Goal: Communication & Community: Answer question/provide support

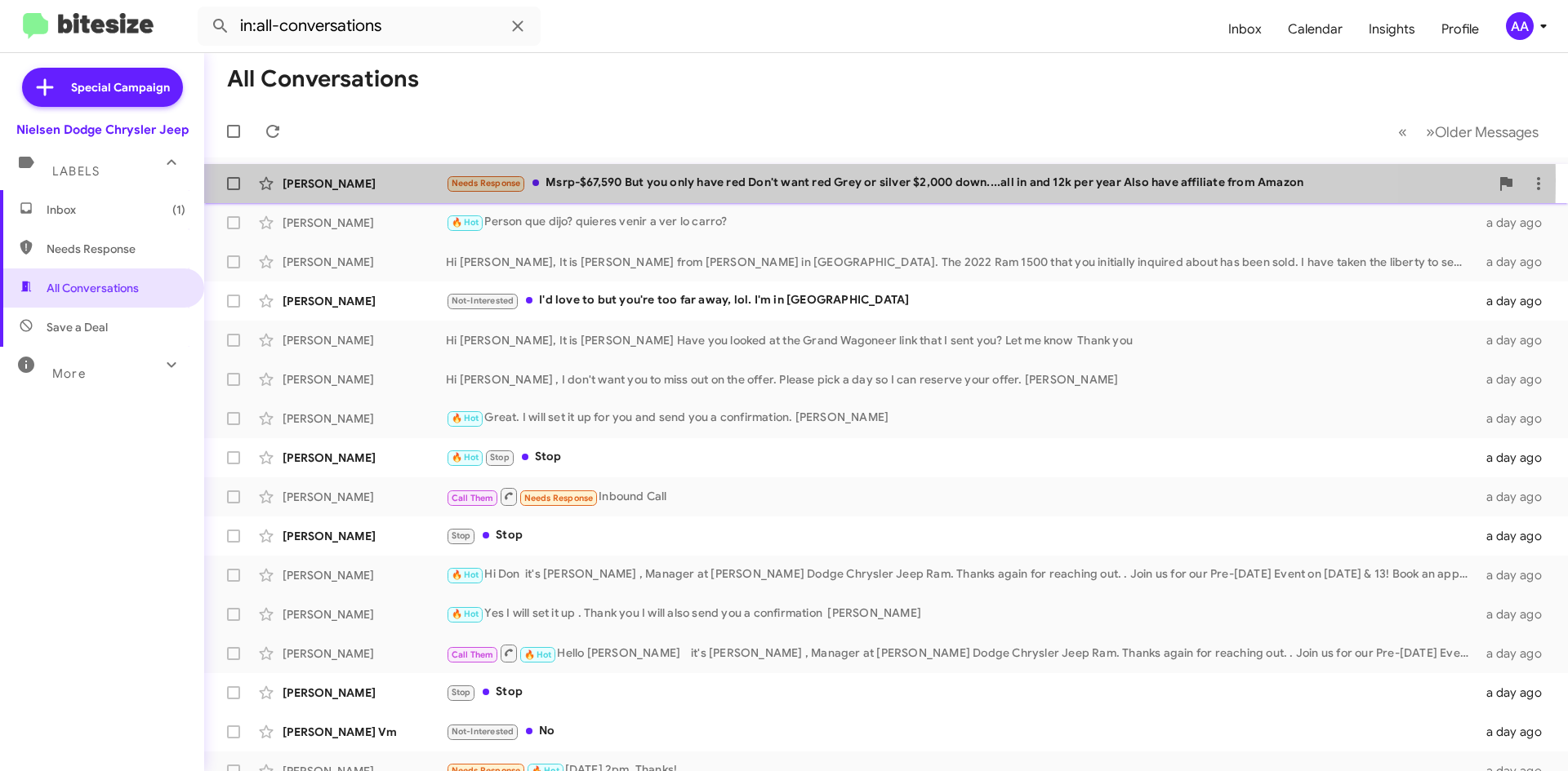
click at [647, 181] on div "Needs Response Msrp-$67,590 But you only have red Don't want red Grey or silver…" at bounding box center [967, 183] width 1044 height 18
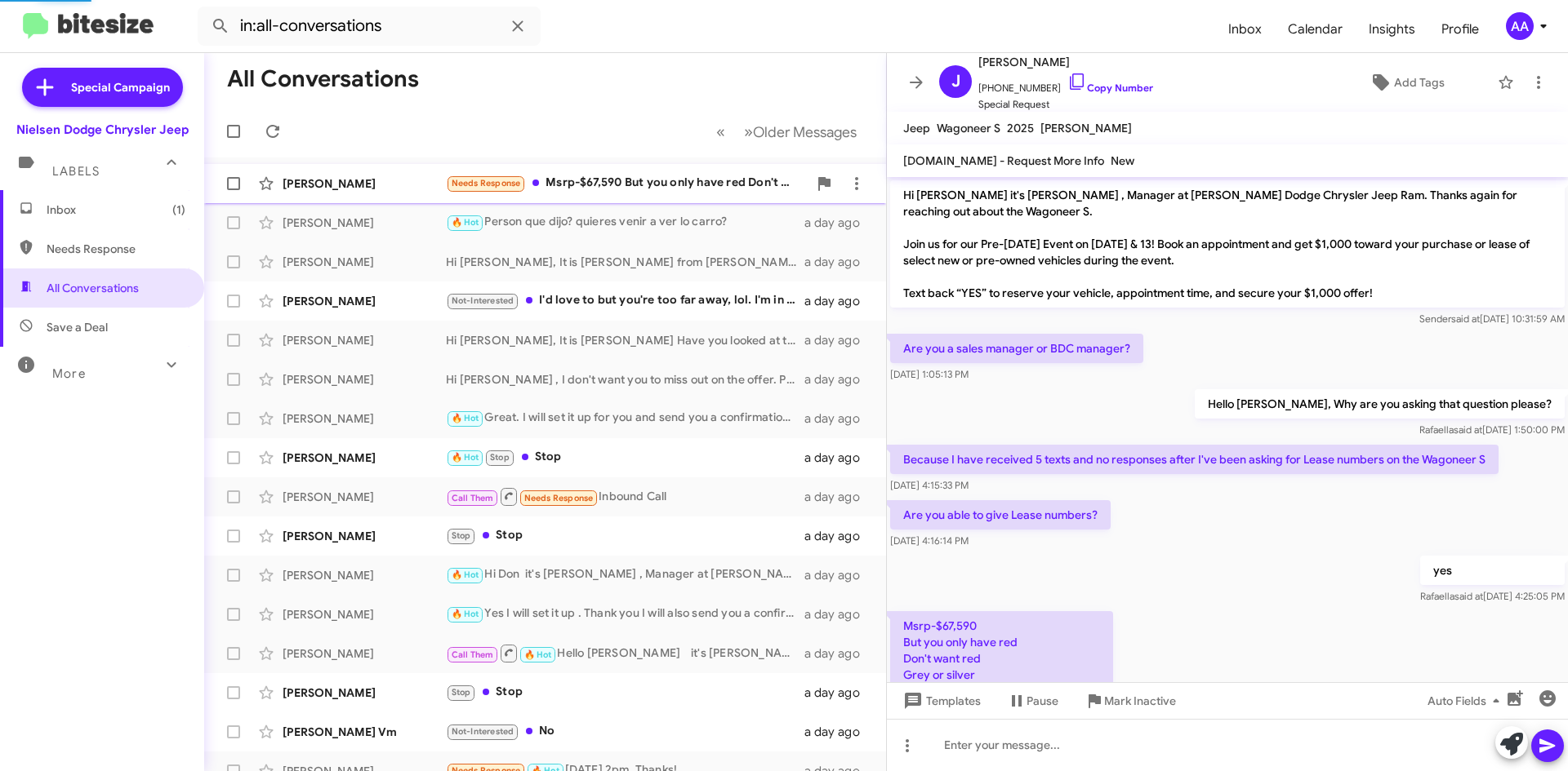
scroll to position [92, 0]
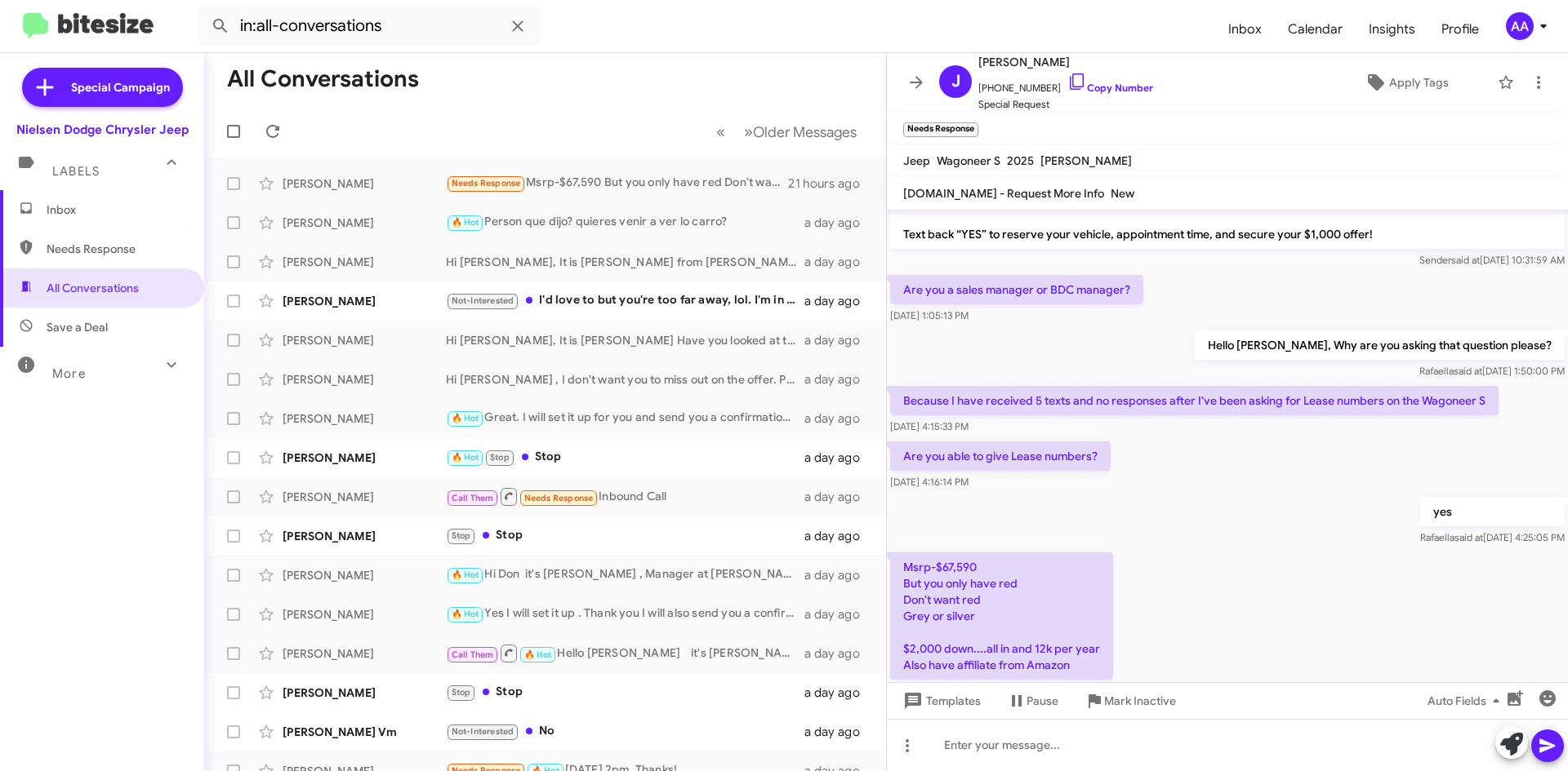
click at [1078, 513] on div "yes [PERSON_NAME] said at [DATE] 4:25:05 PM" at bounding box center [1227, 521] width 681 height 55
click at [917, 77] on icon at bounding box center [917, 82] width 13 height 13
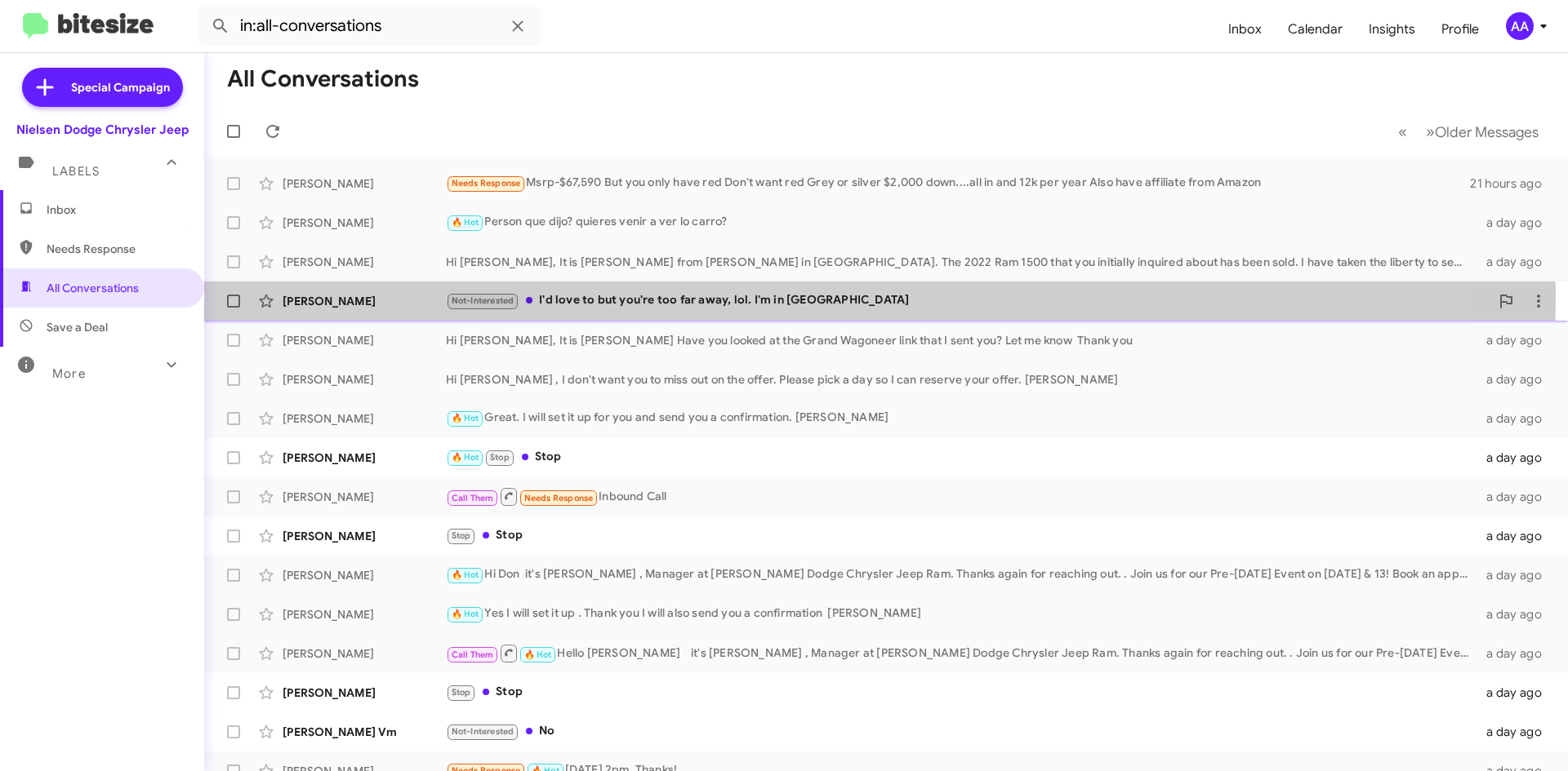
click at [683, 294] on div "Not-Interested I'd love to but you're too far away, lol. I'm in [GEOGRAPHIC_DAT…" at bounding box center [967, 301] width 1044 height 18
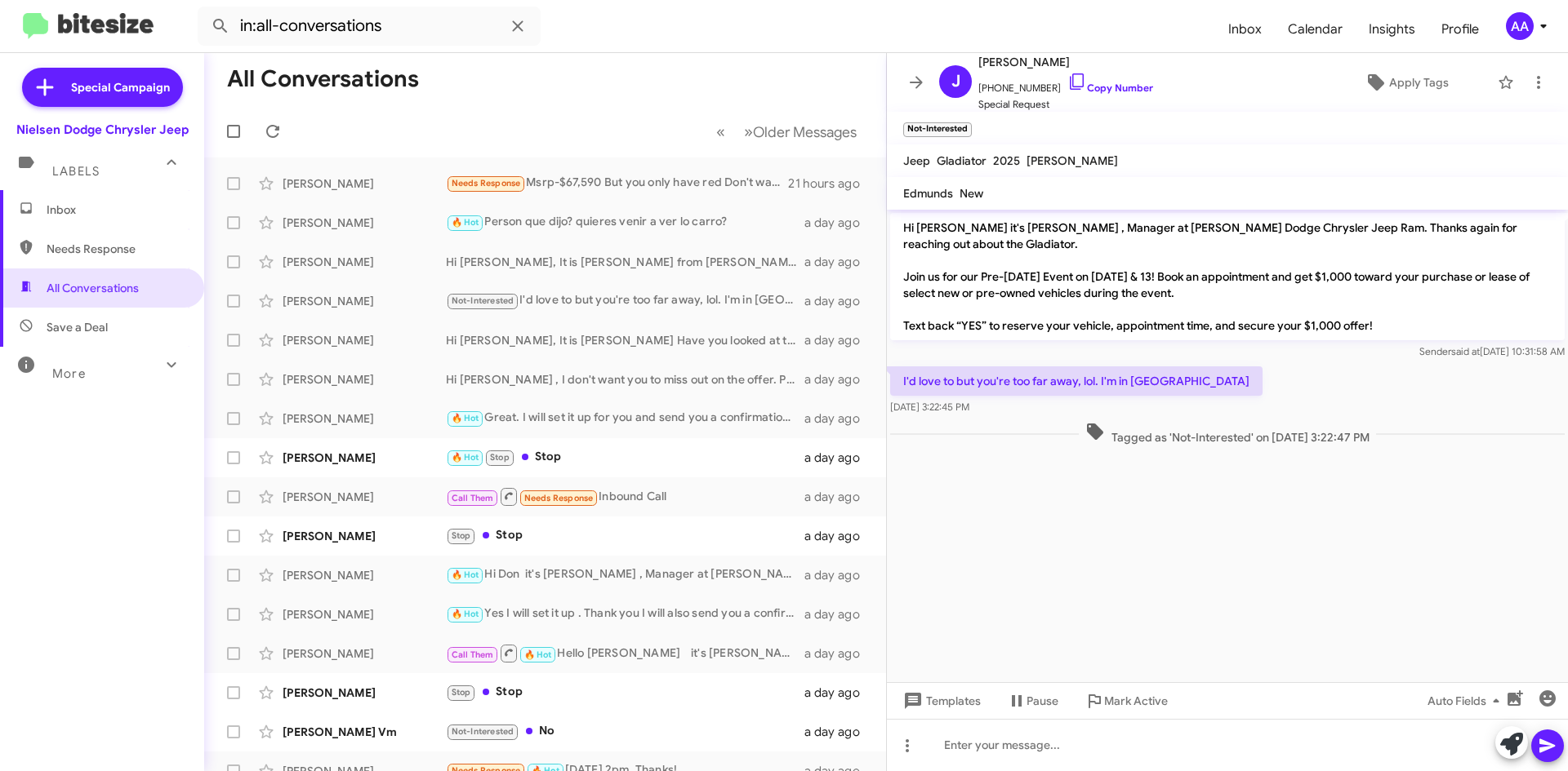
click at [904, 61] on mat-toolbar "J [PERSON_NAME] [PHONE_NUMBER] Copy Number Special Request Apply Tags" at bounding box center [1227, 82] width 681 height 59
click at [906, 70] on button at bounding box center [916, 82] width 33 height 33
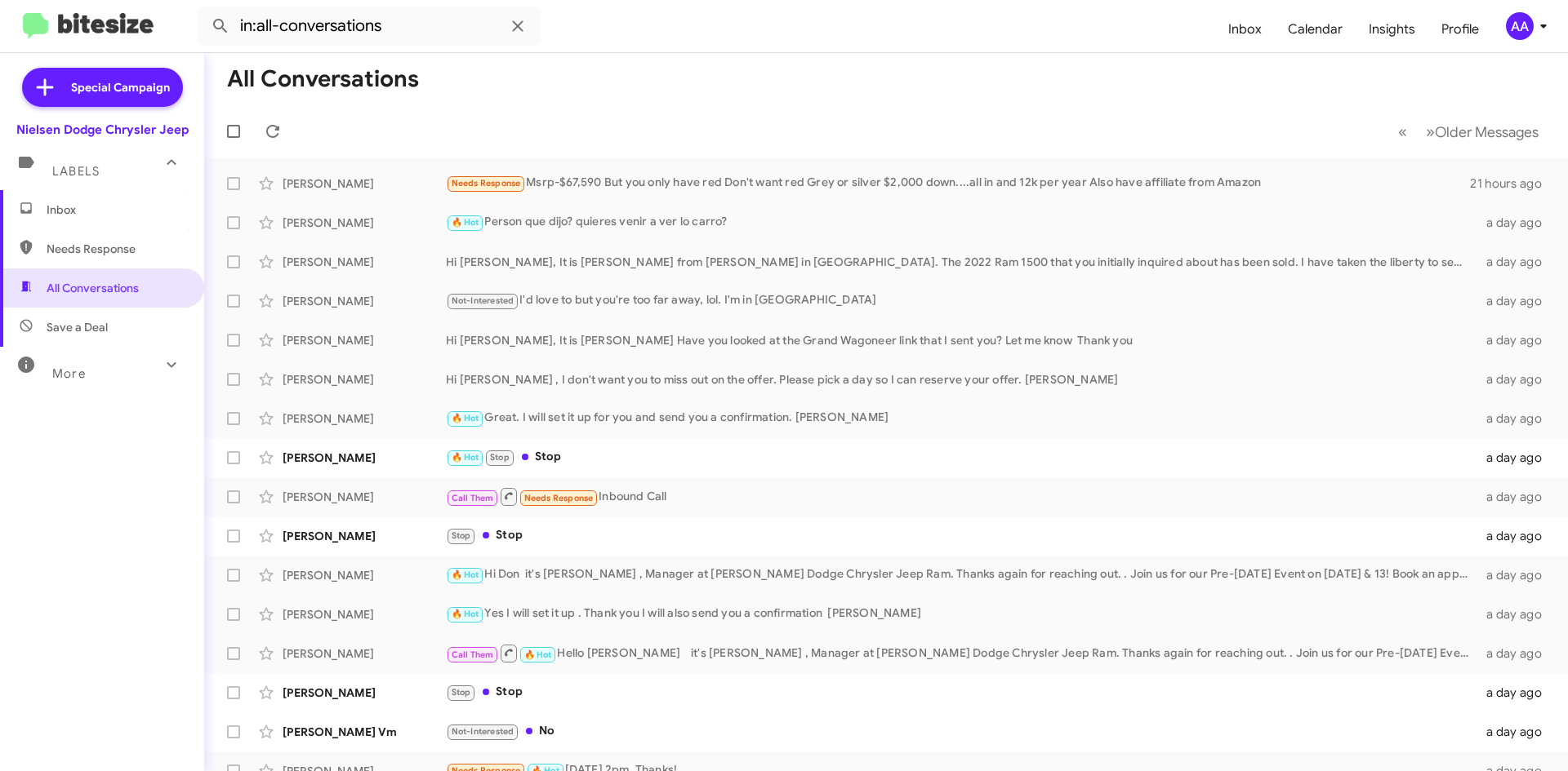
click at [912, 77] on mat-toolbar-row "All Conversations" at bounding box center [886, 79] width 1364 height 52
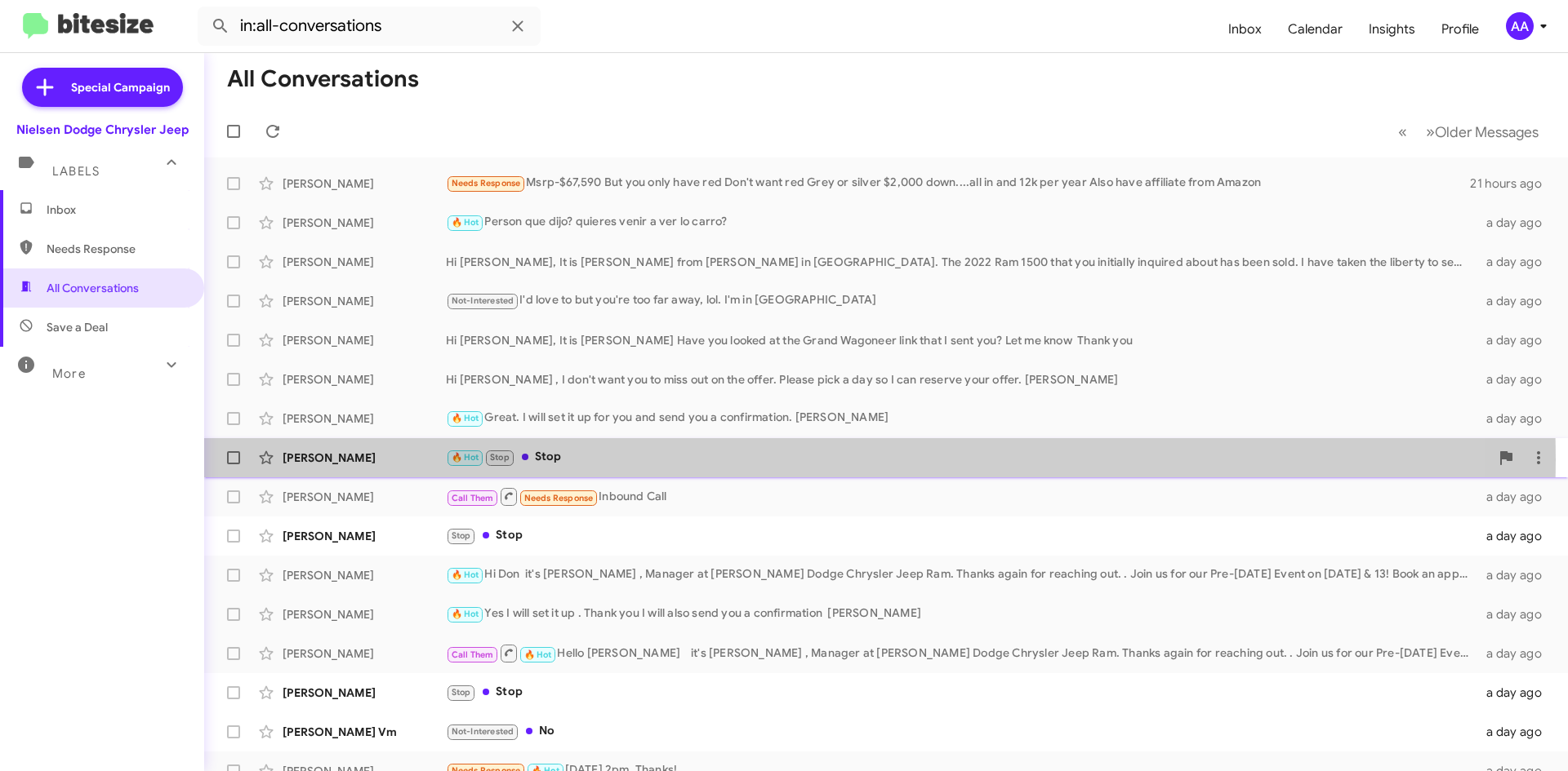
click at [586, 460] on div "🔥 Hot Stop Stop" at bounding box center [967, 457] width 1044 height 18
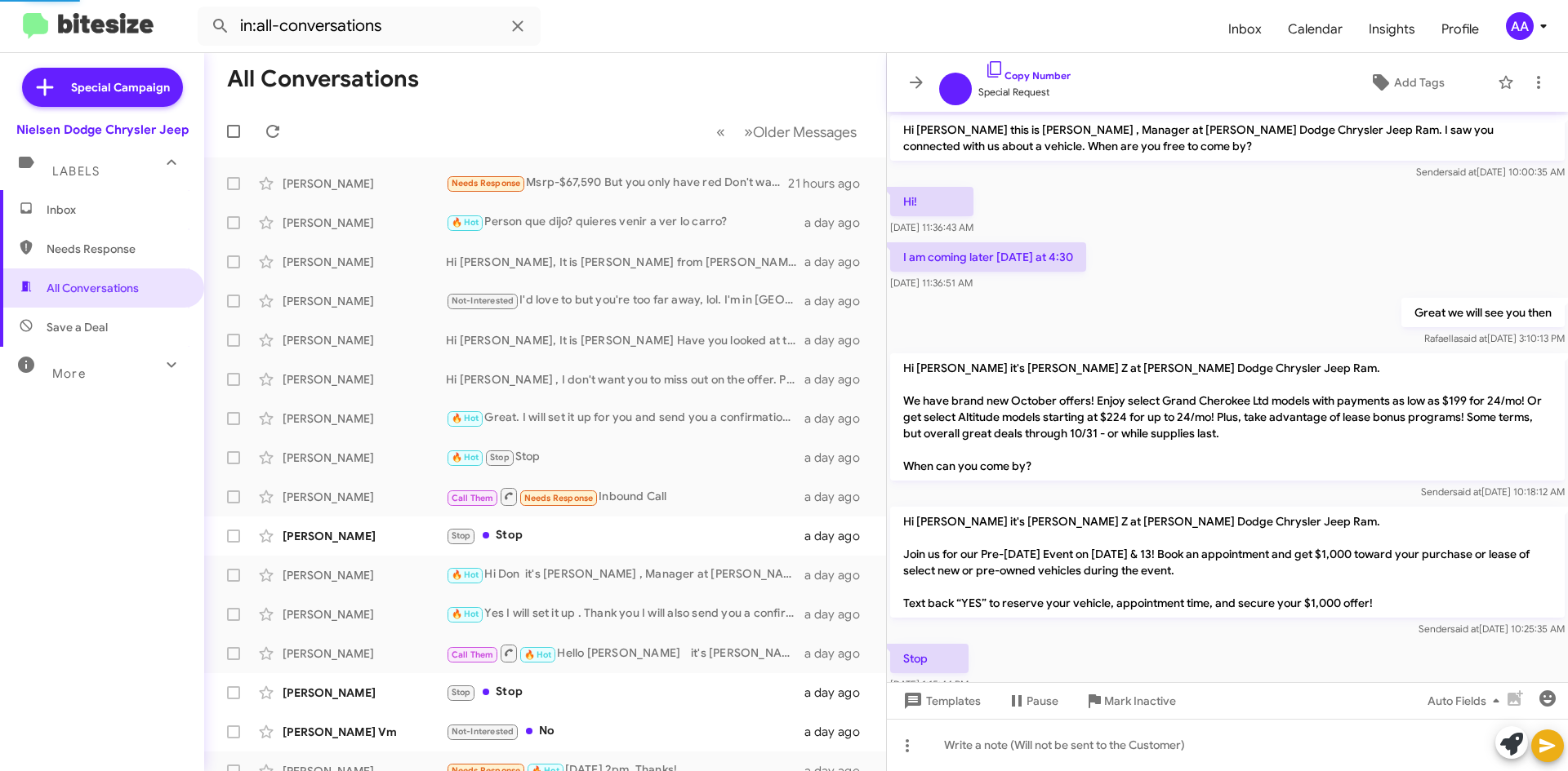
scroll to position [42, 0]
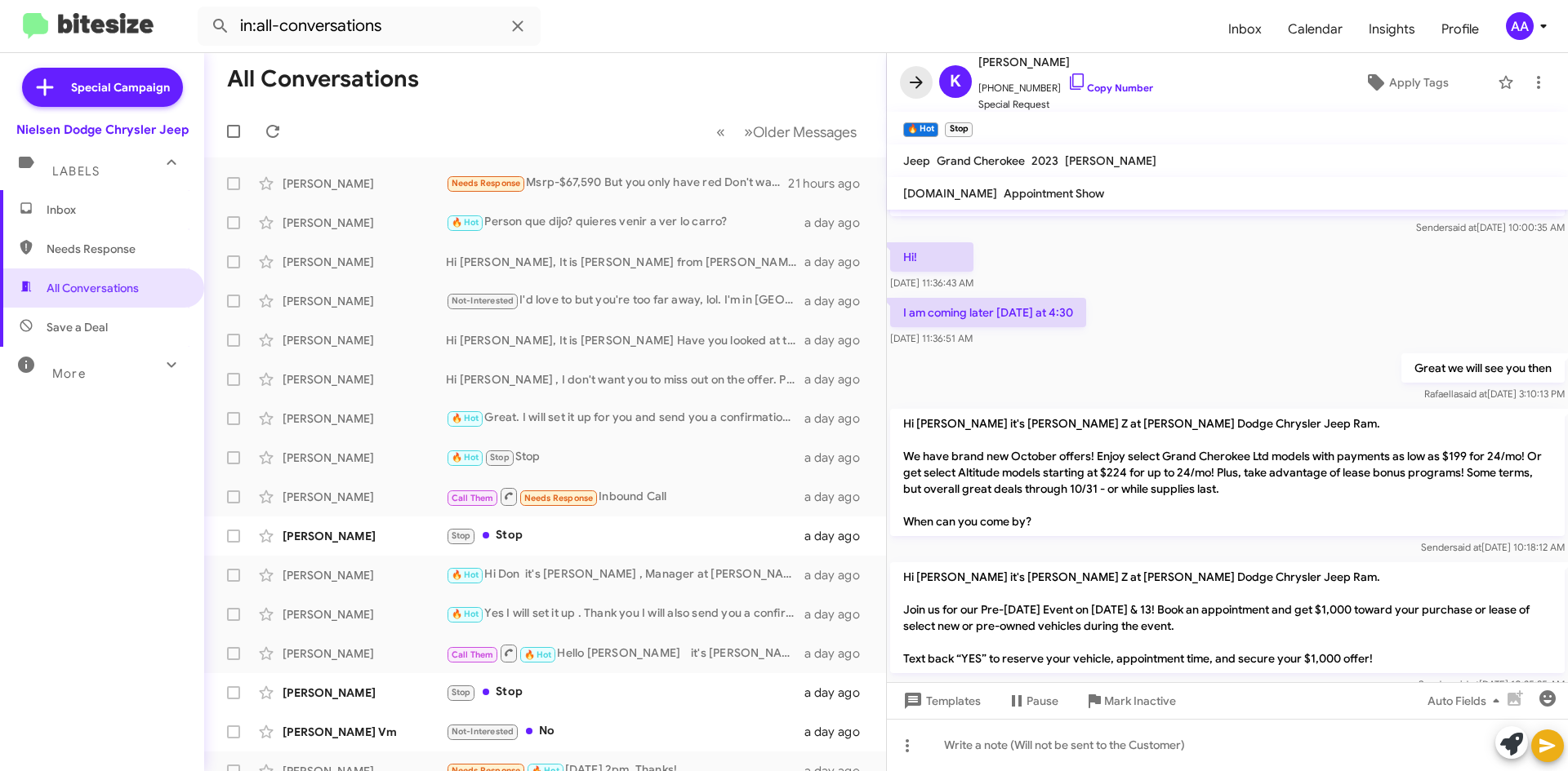
click at [918, 78] on icon at bounding box center [917, 82] width 13 height 13
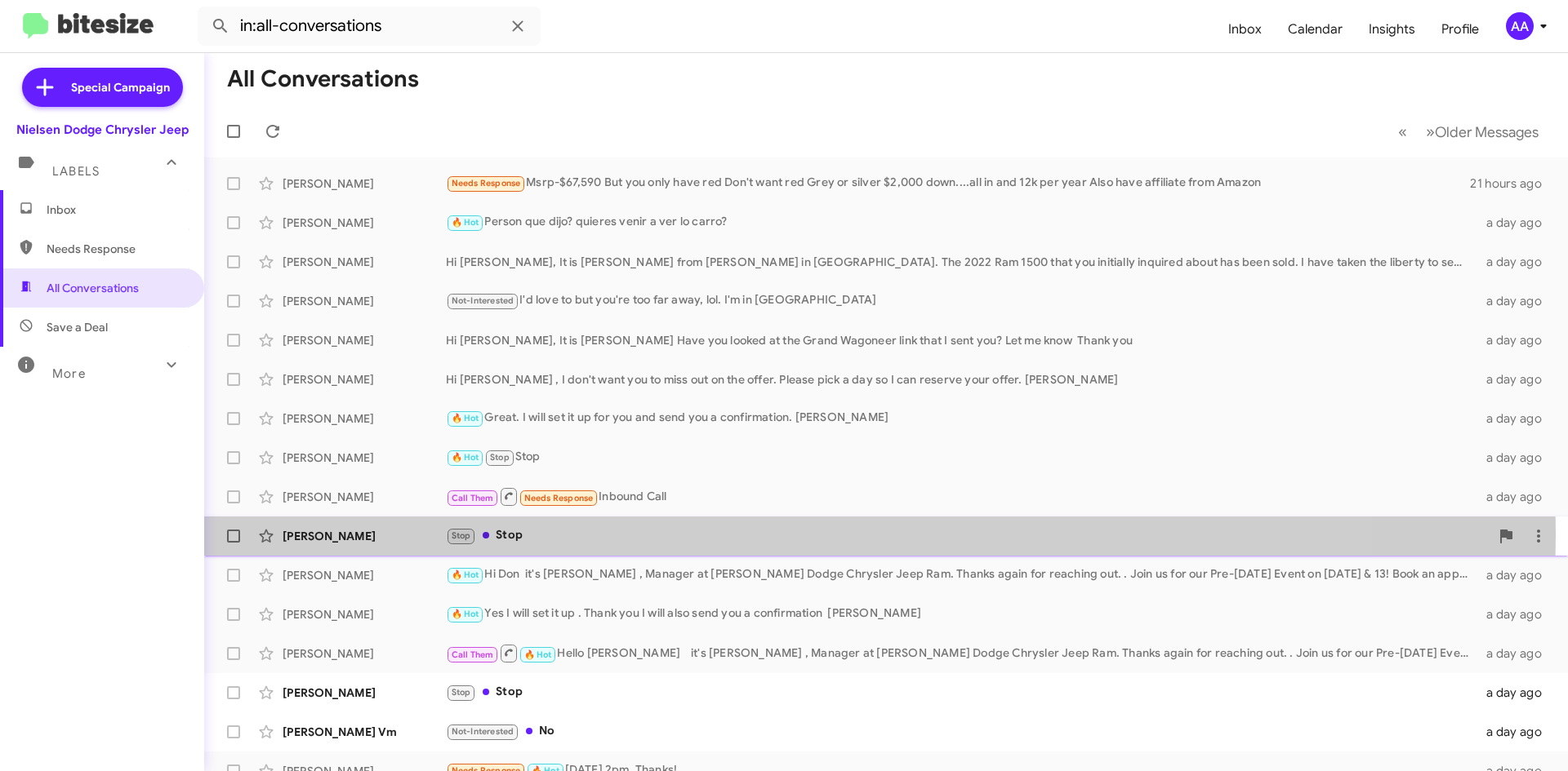
click at [633, 534] on div "Stop Stop" at bounding box center [967, 536] width 1044 height 18
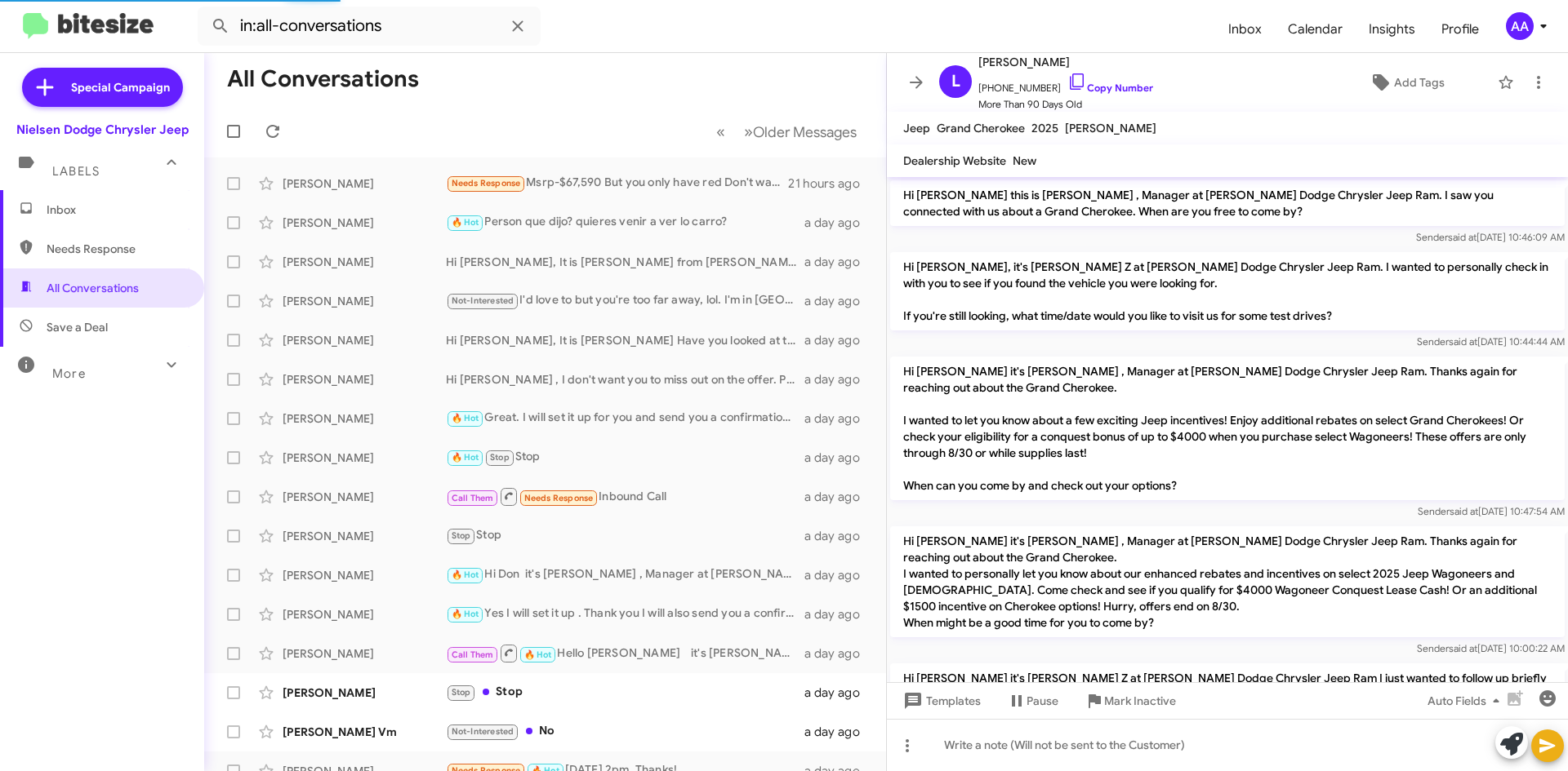
scroll to position [1439, 0]
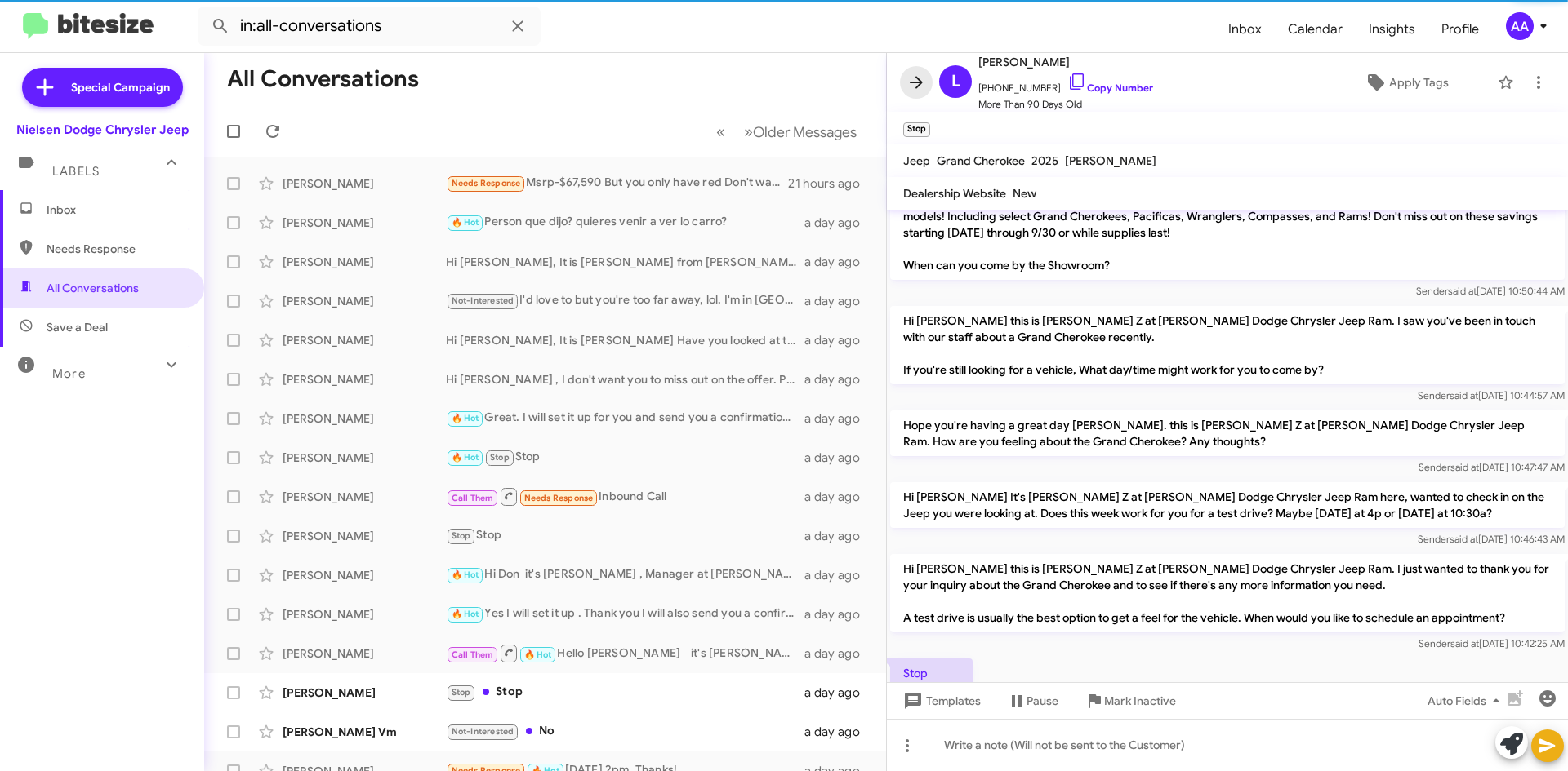
click at [909, 78] on icon at bounding box center [916, 82] width 19 height 19
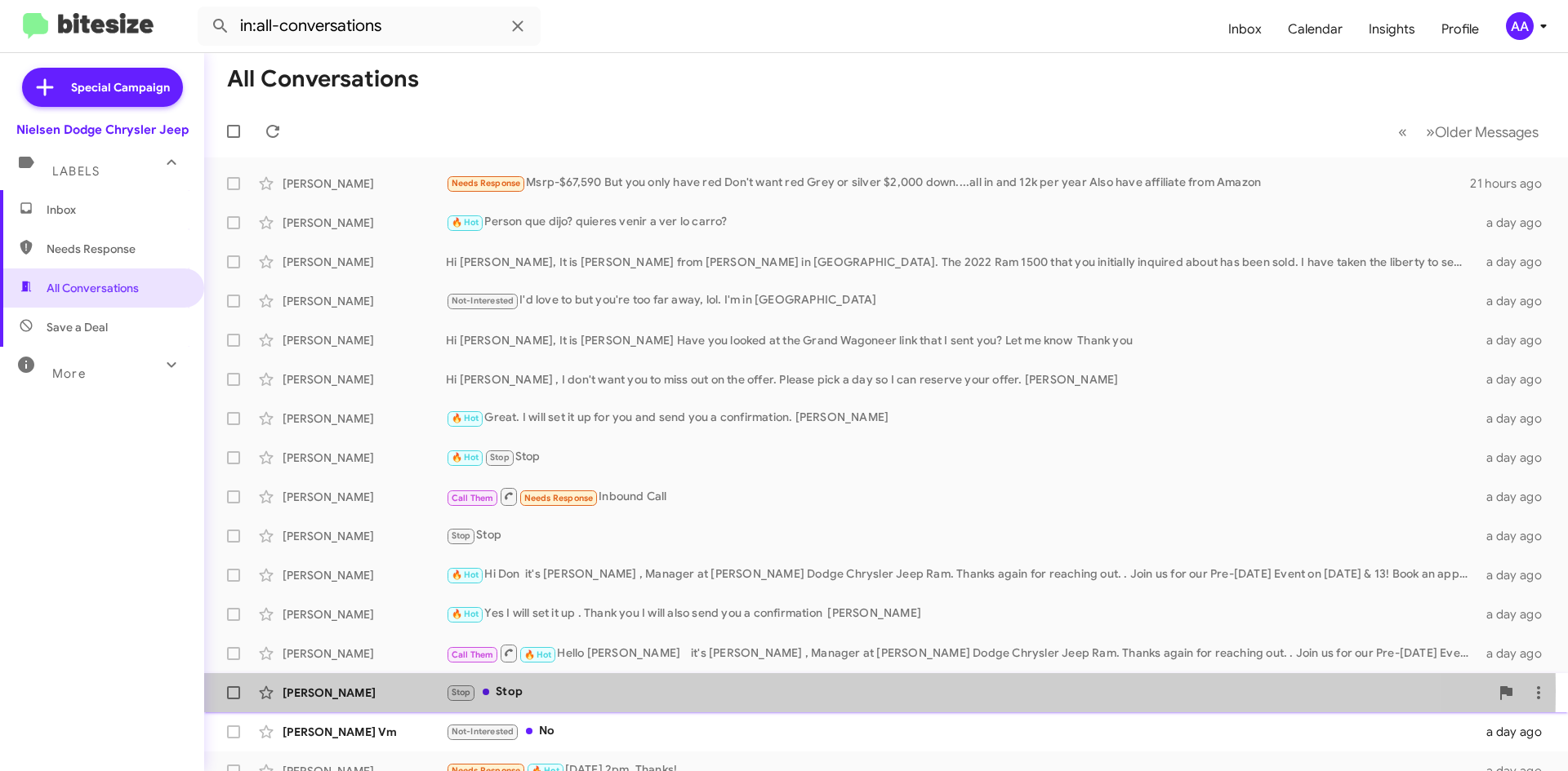
click at [564, 691] on div "Stop Stop" at bounding box center [967, 693] width 1044 height 18
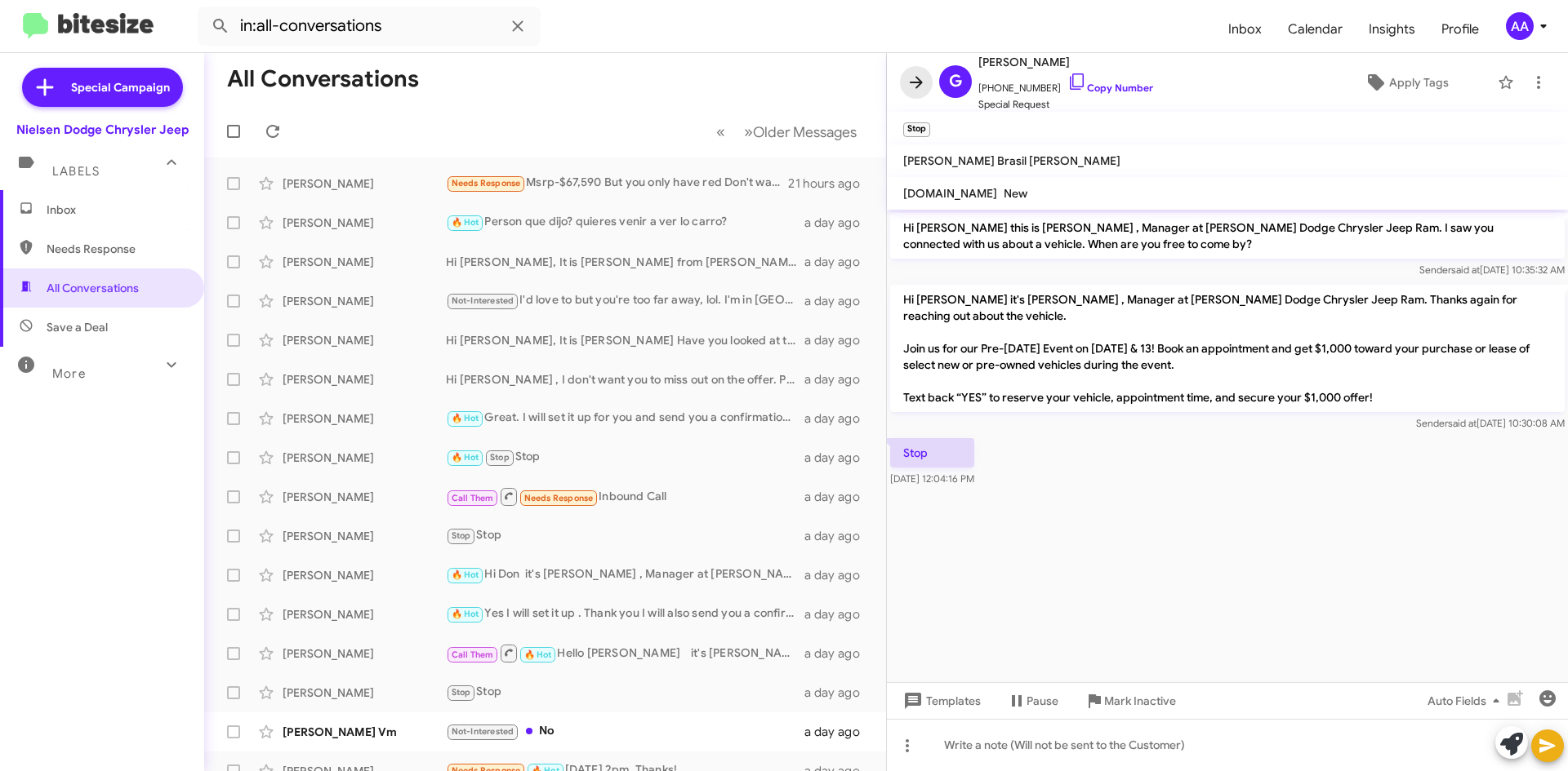
click at [922, 73] on icon at bounding box center [916, 82] width 19 height 19
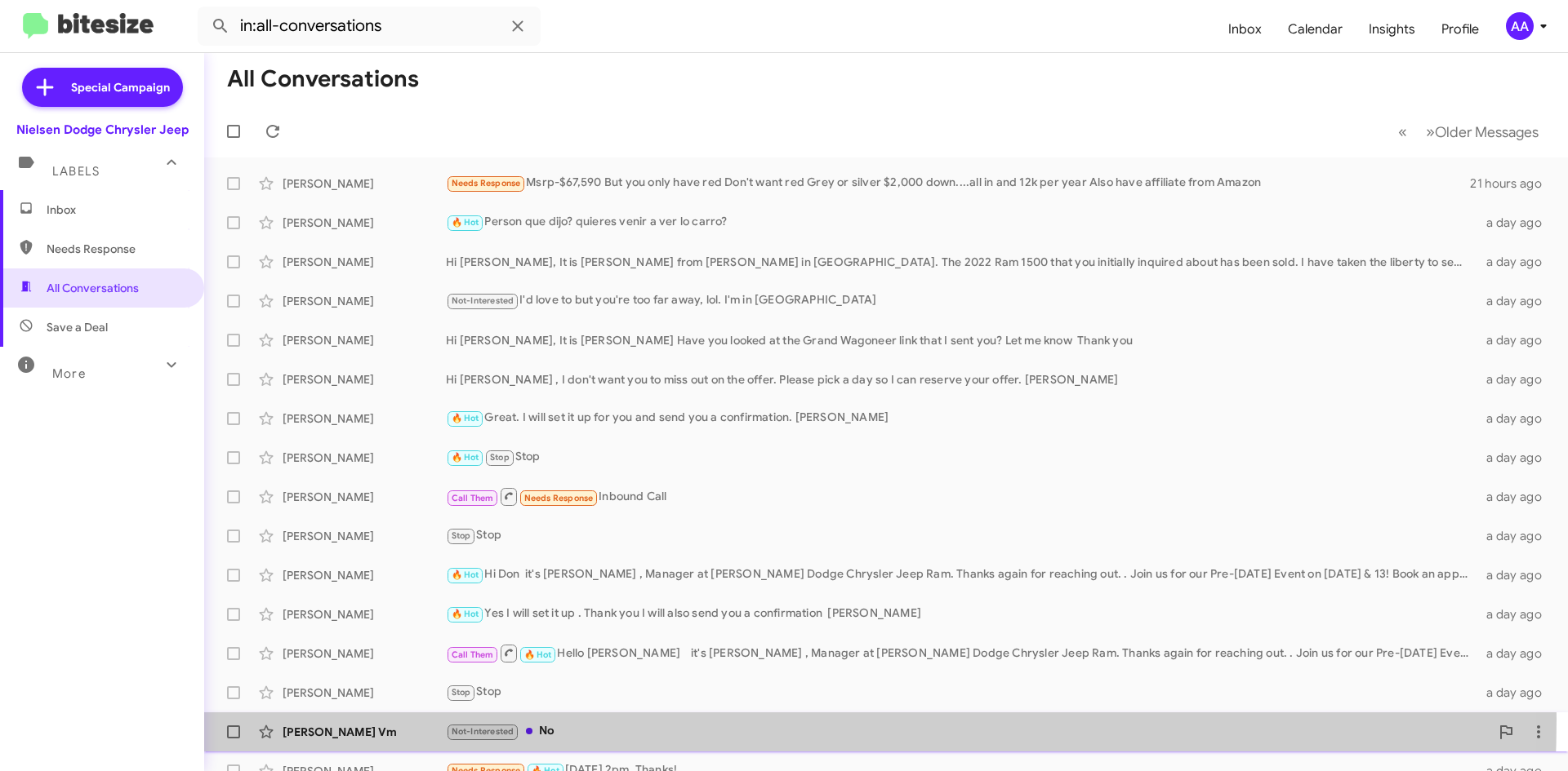
click at [612, 720] on div "[PERSON_NAME] Vm Not-Interested No a day ago" at bounding box center [886, 731] width 1338 height 33
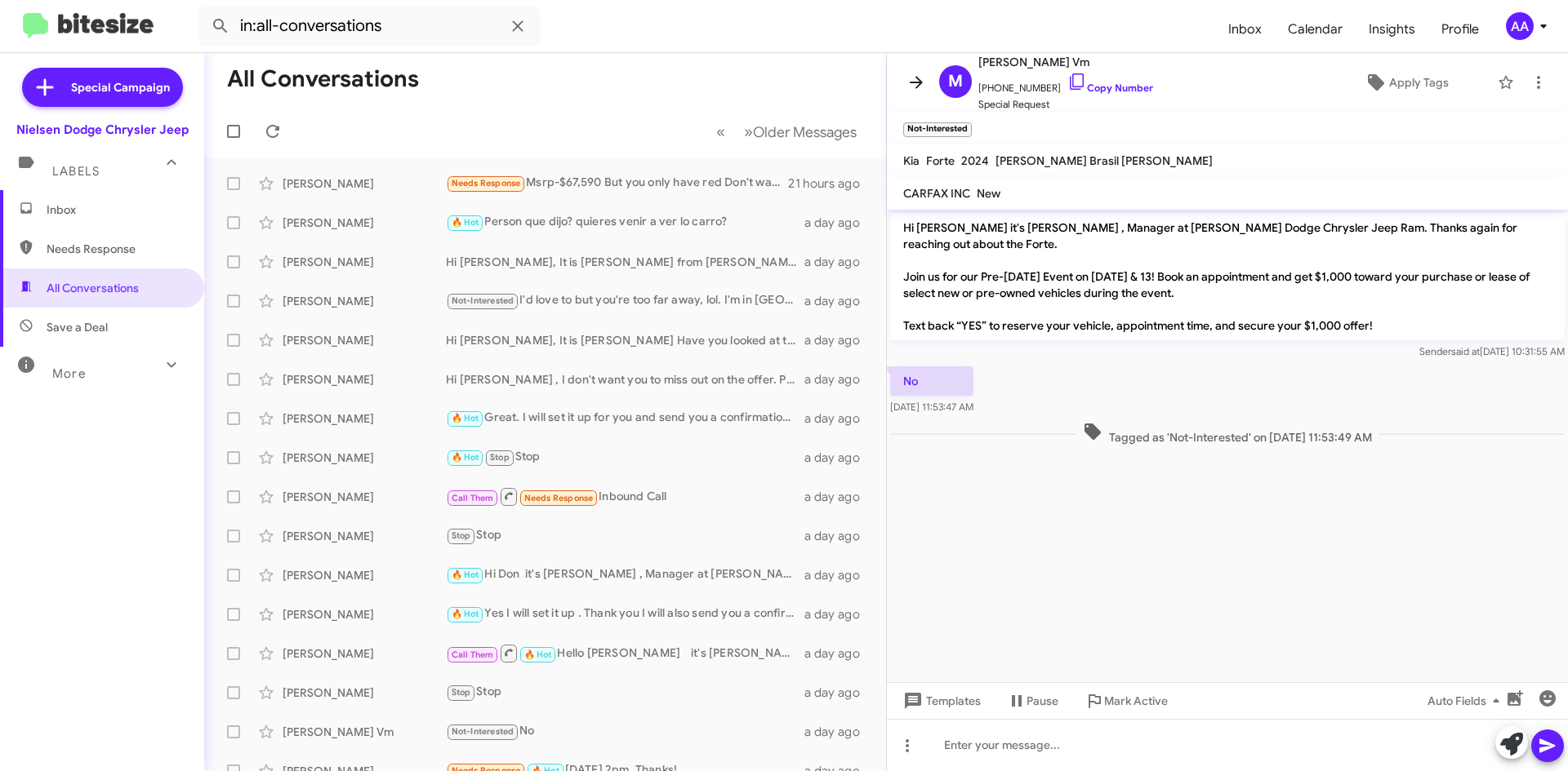
click at [905, 83] on span at bounding box center [916, 82] width 33 height 19
